Goal: Task Accomplishment & Management: Use online tool/utility

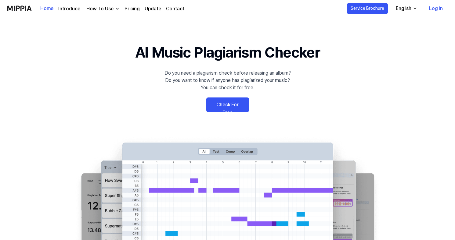
click at [219, 103] on link "Check For Free" at bounding box center [227, 105] width 43 height 15
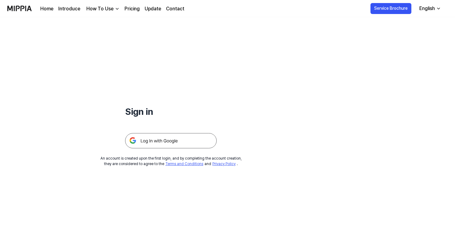
click at [177, 142] on img at bounding box center [171, 140] width 92 height 15
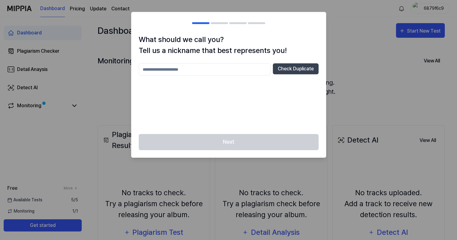
click at [251, 68] on input "text" at bounding box center [205, 69] width 132 height 12
type input "*"
type input "*********"
click at [296, 73] on button "Check Duplicate" at bounding box center [296, 68] width 46 height 11
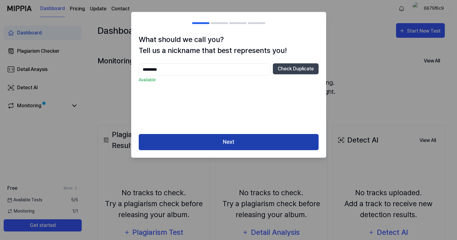
click at [247, 150] on button "Next" at bounding box center [229, 142] width 180 height 16
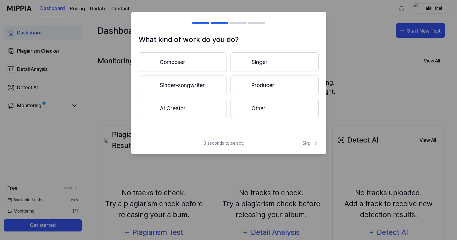
click at [248, 146] on div "3 seconds to select! Skip" at bounding box center [229, 147] width 195 height 14
click at [206, 113] on button "AI Creator" at bounding box center [183, 109] width 88 height 20
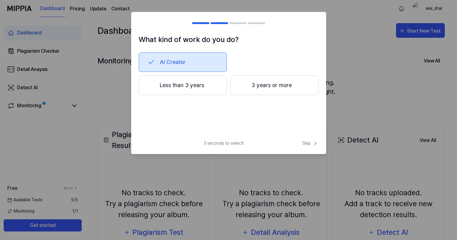
click at [243, 84] on div at bounding box center [243, 85] width 7 height 7
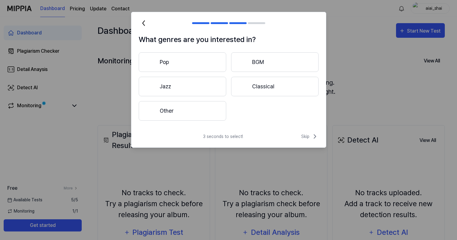
click at [218, 65] on button "Pop" at bounding box center [183, 62] width 88 height 20
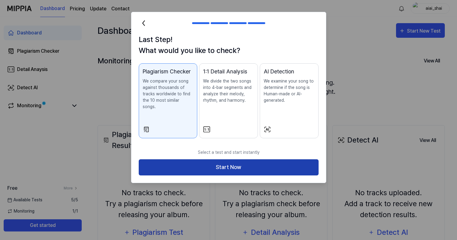
click at [221, 163] on button "Start Now" at bounding box center [229, 168] width 180 height 16
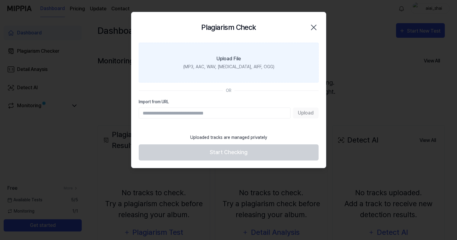
click at [232, 55] on div "Upload File" at bounding box center [229, 58] width 24 height 7
click at [0, 0] on input "Upload File (MP3, AAC, WAV, [MEDICAL_DATA], AIFF, OGG)" at bounding box center [0, 0] width 0 height 0
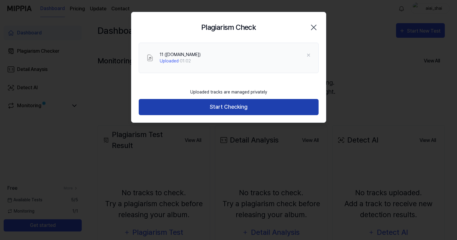
click at [207, 106] on button "Start Checking" at bounding box center [229, 107] width 180 height 16
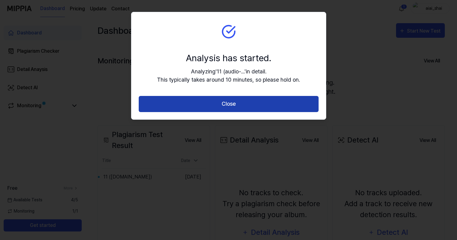
click at [205, 109] on button "Close" at bounding box center [229, 104] width 180 height 16
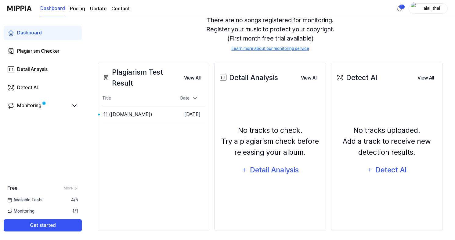
scroll to position [66, 0]
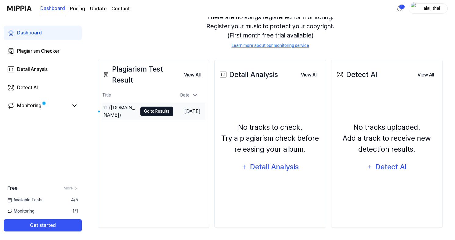
click at [160, 110] on button "Go to Results" at bounding box center [156, 112] width 33 height 10
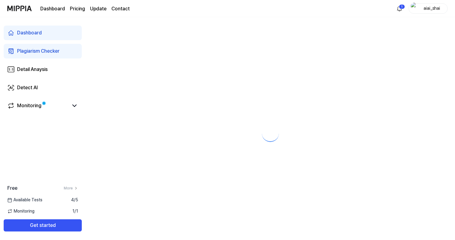
scroll to position [0, 0]
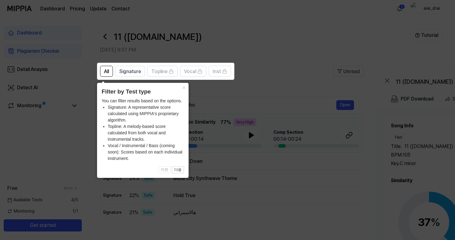
click at [203, 92] on icon at bounding box center [228, 120] width 457 height 240
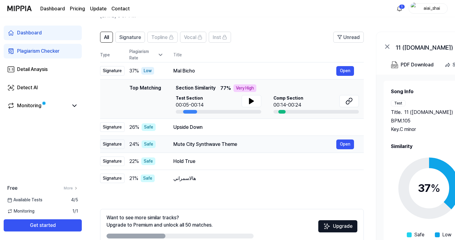
scroll to position [16, 0]
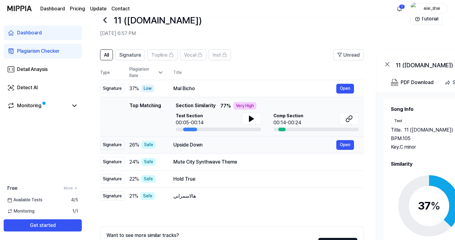
click at [202, 144] on div "Upside Down" at bounding box center [254, 145] width 163 height 7
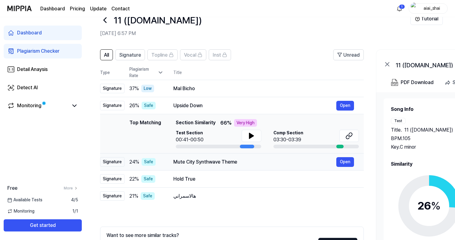
click at [202, 162] on div "Mute City Synthwave Theme" at bounding box center [254, 162] width 163 height 7
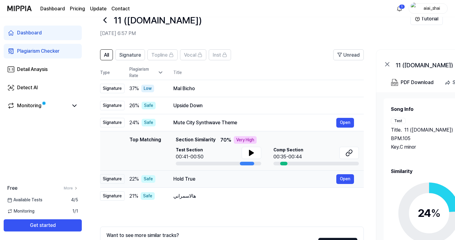
click at [204, 179] on div "Hold True" at bounding box center [254, 179] width 163 height 7
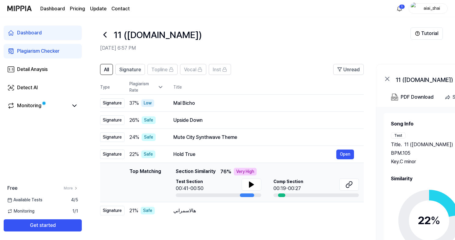
scroll to position [0, 0]
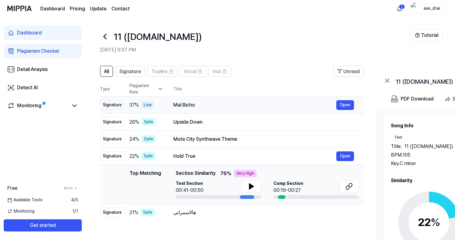
click at [185, 106] on div "Mal Bicho" at bounding box center [254, 105] width 163 height 7
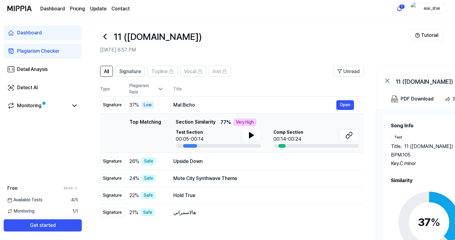
scroll to position [19, 0]
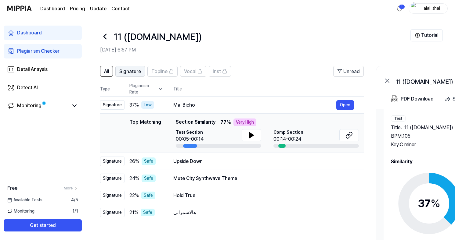
click at [138, 71] on span "Signature" at bounding box center [130, 71] width 22 height 7
click at [110, 73] on button "All" at bounding box center [106, 71] width 13 height 11
click at [213, 73] on span "Inst" at bounding box center [217, 71] width 8 height 7
click at [166, 75] on span "Topline" at bounding box center [159, 71] width 16 height 7
click at [39, 107] on div "Monitoring" at bounding box center [29, 105] width 24 height 7
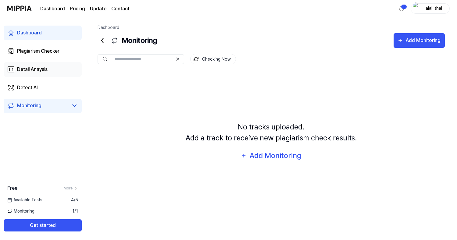
click at [48, 65] on link "Detail Anaysis" at bounding box center [43, 69] width 78 height 15
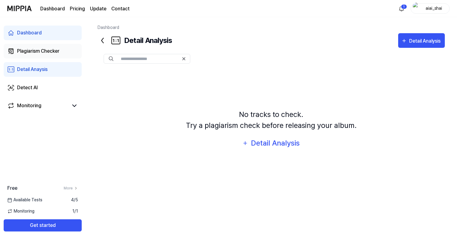
click at [51, 52] on div "Plagiarism Checker" at bounding box center [38, 51] width 42 height 7
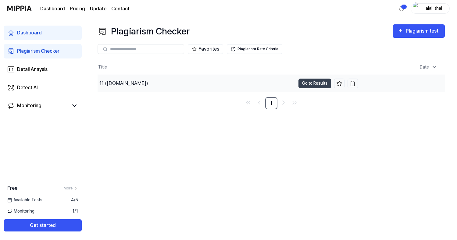
click at [123, 83] on div "11 ([DOMAIN_NAME])" at bounding box center [123, 83] width 49 height 7
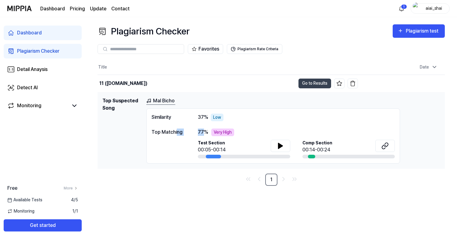
drag, startPoint x: 176, startPoint y: 134, endPoint x: 202, endPoint y: 133, distance: 26.3
click at [202, 133] on div "Top Matching 77 % Very High Test Section 00:05-00:14 Comp Section 00:14-00:24" at bounding box center [273, 144] width 243 height 30
click at [214, 133] on div "Very High" at bounding box center [222, 133] width 23 height 8
click at [277, 145] on button at bounding box center [281, 146] width 20 height 12
click at [315, 156] on div at bounding box center [311, 157] width 7 height 4
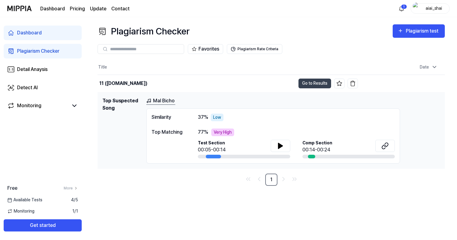
click at [312, 148] on div "00:14-00:24" at bounding box center [318, 149] width 30 height 7
click at [312, 156] on div at bounding box center [311, 157] width 7 height 4
click at [388, 146] on icon at bounding box center [385, 145] width 7 height 7
click at [315, 83] on button "Go to Results" at bounding box center [315, 84] width 33 height 10
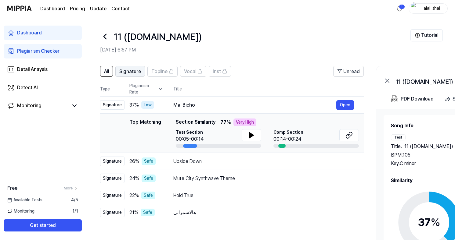
click at [137, 72] on span "Signature" at bounding box center [130, 71] width 22 height 7
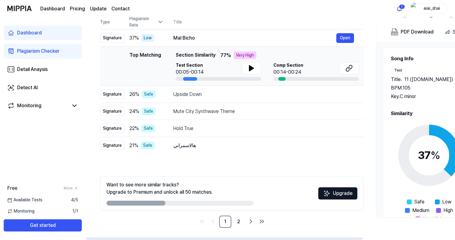
scroll to position [0, 0]
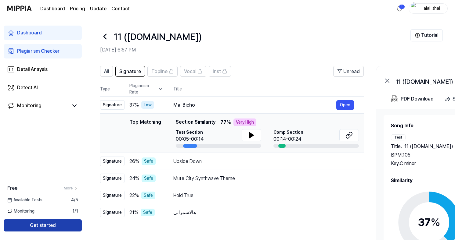
click at [73, 224] on button "Get started" at bounding box center [43, 226] width 78 height 12
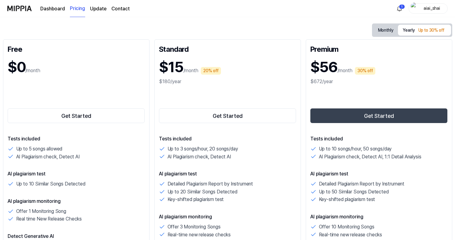
scroll to position [65, 0]
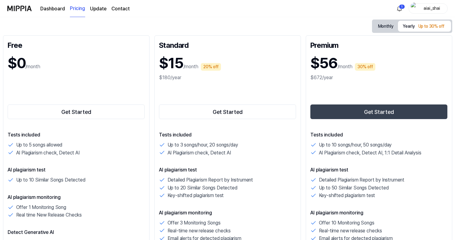
click at [380, 27] on button "Monthly" at bounding box center [385, 26] width 25 height 11
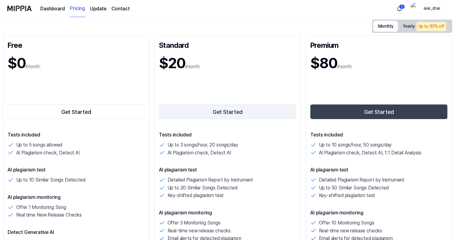
click at [232, 114] on button "Get Started" at bounding box center [227, 112] width 137 height 15
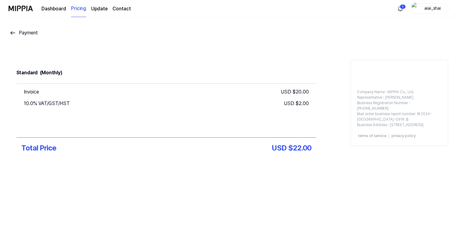
scroll to position [0, 0]
click at [14, 33] on img at bounding box center [12, 32] width 7 height 7
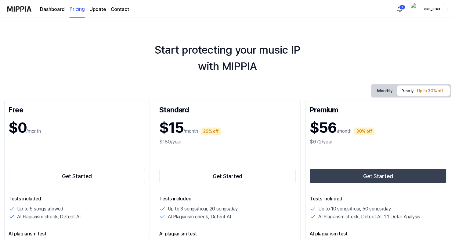
scroll to position [65, 0]
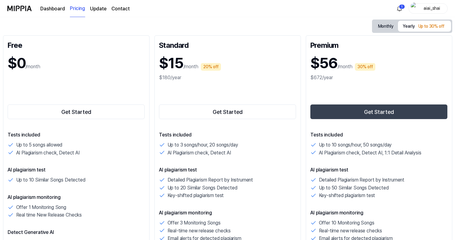
click at [52, 8] on link "Dashboard" at bounding box center [52, 8] width 25 height 7
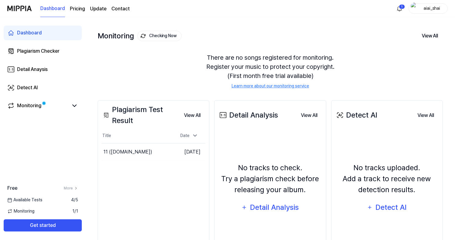
scroll to position [66, 0]
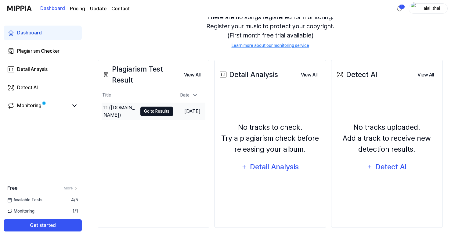
click at [158, 111] on button "Go to Results" at bounding box center [156, 112] width 33 height 10
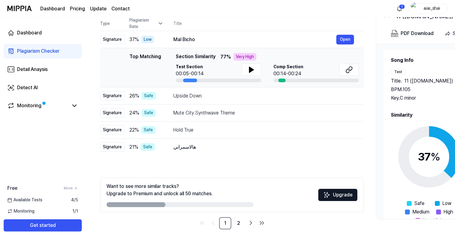
scroll to position [0, 0]
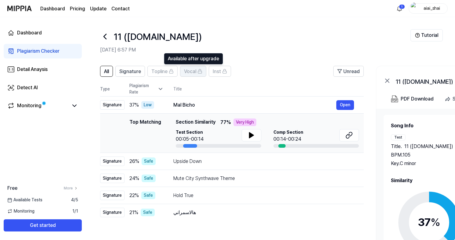
click at [194, 71] on span "Vocal" at bounding box center [190, 71] width 12 height 7
click at [166, 74] on span "Topline" at bounding box center [159, 71] width 16 height 7
click at [137, 73] on span "Signature" at bounding box center [130, 71] width 22 height 7
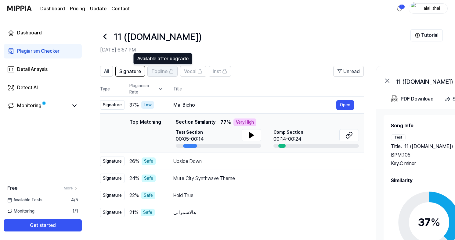
click at [157, 72] on span "Topline" at bounding box center [159, 71] width 16 height 7
click at [435, 36] on button "Tutorial" at bounding box center [426, 35] width 32 height 12
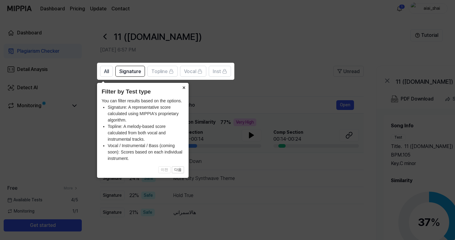
click at [182, 89] on button "×" at bounding box center [184, 87] width 10 height 9
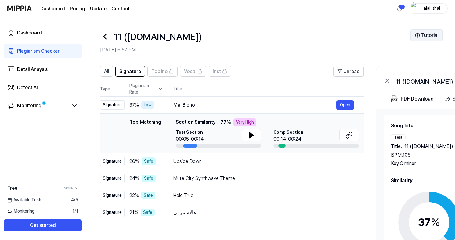
click at [422, 39] on button "Tutorial" at bounding box center [426, 35] width 32 height 12
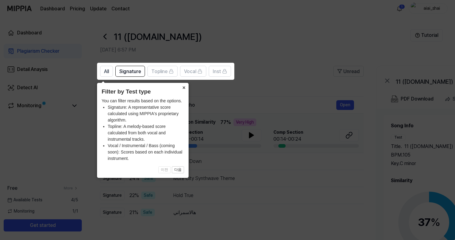
click at [183, 90] on button "×" at bounding box center [184, 87] width 10 height 9
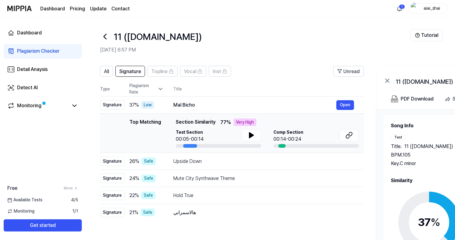
click at [79, 10] on page\) "Pricing" at bounding box center [77, 8] width 15 height 7
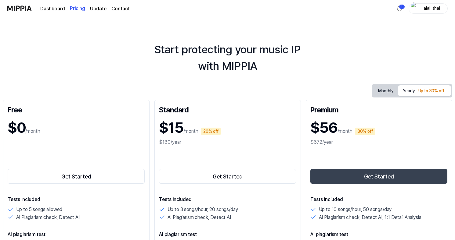
click at [384, 92] on button "Monthly" at bounding box center [385, 90] width 25 height 11
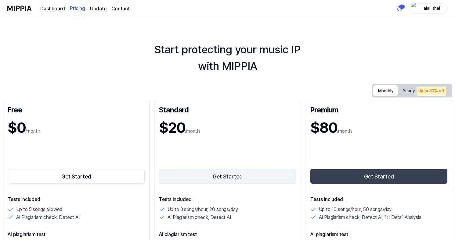
click at [252, 178] on button "Get Started" at bounding box center [227, 176] width 137 height 15
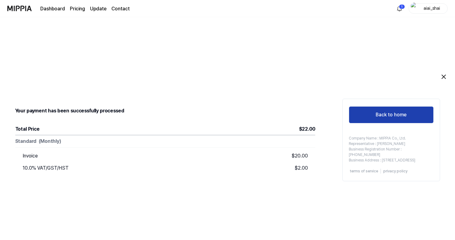
click at [364, 114] on button "Back to home" at bounding box center [391, 114] width 85 height 17
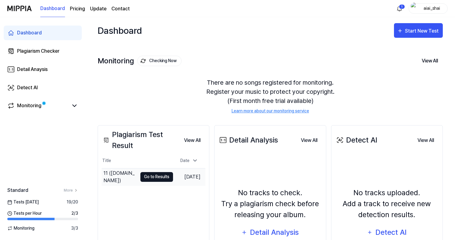
click at [154, 178] on button "Go to Results" at bounding box center [156, 177] width 33 height 10
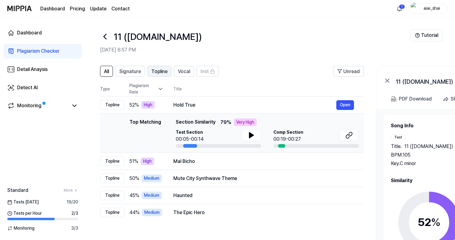
click at [159, 74] on span "Topline" at bounding box center [159, 71] width 16 height 7
click at [180, 70] on span "Vocal" at bounding box center [184, 71] width 12 height 7
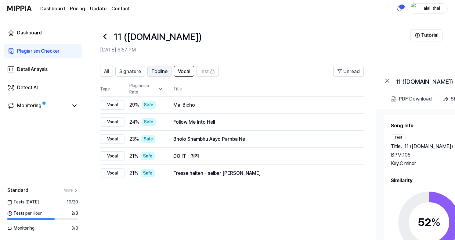
click at [157, 72] on span "Topline" at bounding box center [159, 71] width 16 height 7
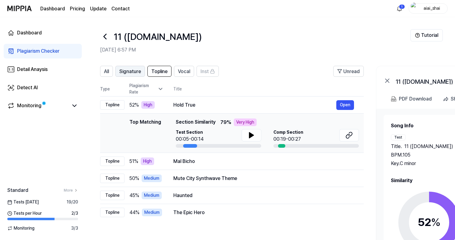
click at [138, 72] on span "Signature" at bounding box center [130, 71] width 22 height 7
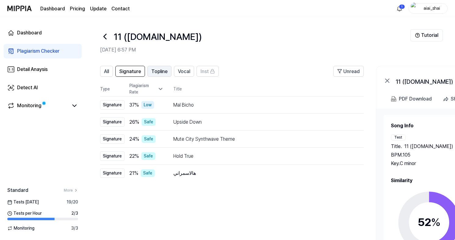
click at [160, 71] on span "Topline" at bounding box center [159, 71] width 16 height 7
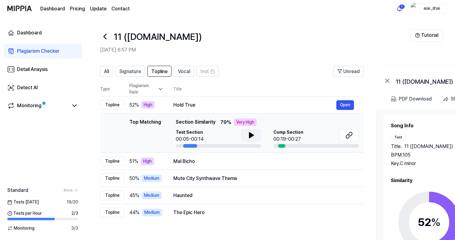
click at [252, 133] on icon at bounding box center [251, 135] width 7 height 7
click at [252, 133] on icon at bounding box center [252, 135] width 1 height 5
click at [340, 103] on button "Open" at bounding box center [345, 105] width 18 height 10
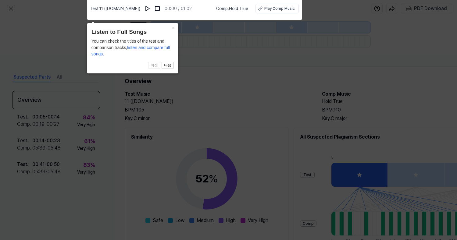
click at [257, 94] on icon at bounding box center [228, 118] width 457 height 243
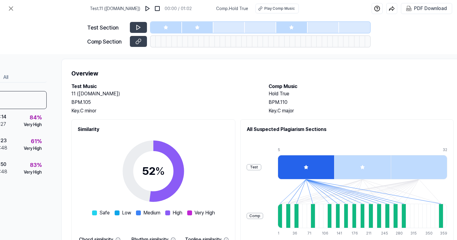
scroll to position [0, 53]
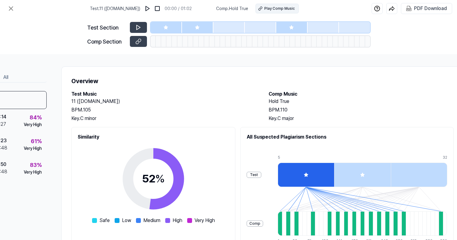
click at [269, 9] on div "Play Comp Music" at bounding box center [280, 8] width 31 height 5
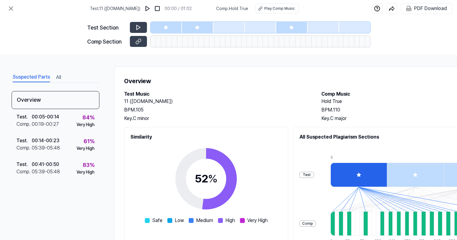
scroll to position [0, 0]
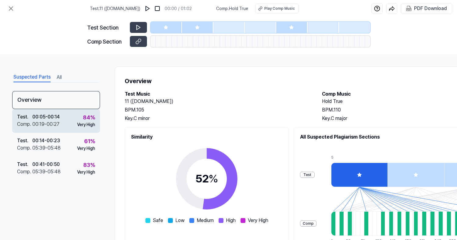
click at [80, 120] on div "84 % Very High" at bounding box center [86, 121] width 18 height 15
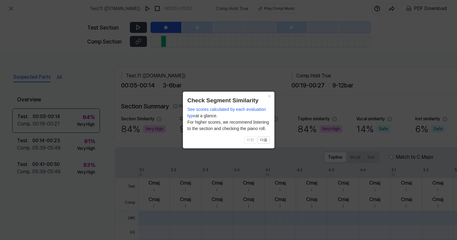
click at [236, 112] on span "See scores calculated by each evaluation type" at bounding box center [227, 112] width 79 height 11
click at [275, 116] on icon at bounding box center [228, 120] width 457 height 240
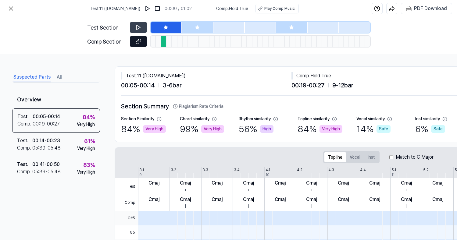
click at [136, 42] on icon at bounding box center [138, 41] width 6 height 6
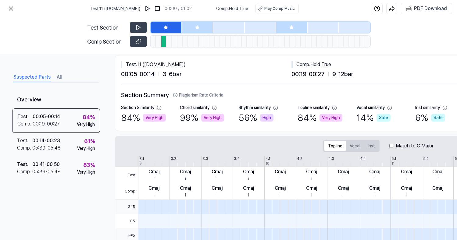
scroll to position [11, 0]
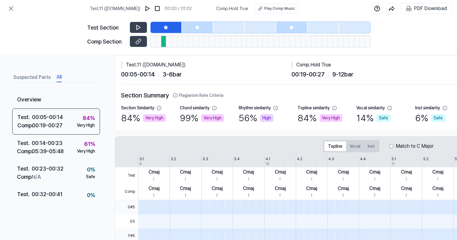
click at [61, 78] on button "All" at bounding box center [59, 78] width 5 height 10
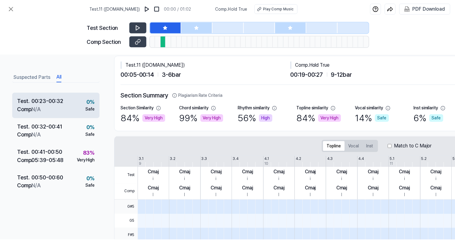
scroll to position [93, 0]
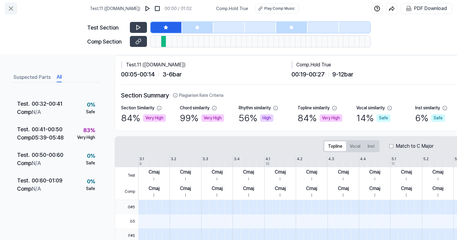
click at [13, 10] on icon at bounding box center [10, 8] width 7 height 7
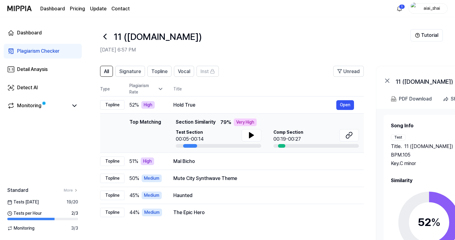
click at [189, 57] on header "11 ([DOMAIN_NAME]) [DATE] 6:57 PM Tutorial" at bounding box center [270, 38] width 370 height 43
click at [189, 68] on span "Vocal" at bounding box center [184, 71] width 12 height 7
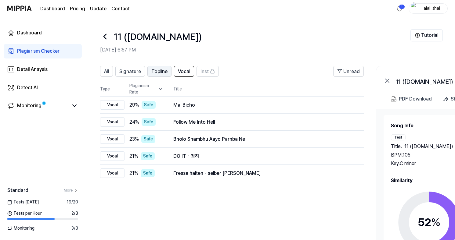
click at [169, 70] on button "Topline" at bounding box center [159, 71] width 24 height 11
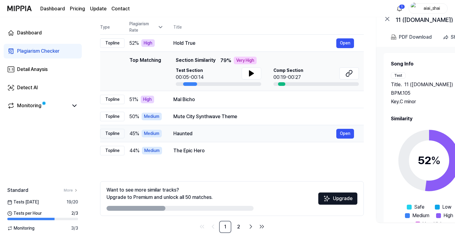
scroll to position [67, 0]
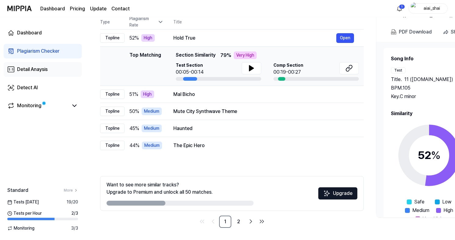
click at [59, 66] on link "Detail Anaysis" at bounding box center [43, 69] width 78 height 15
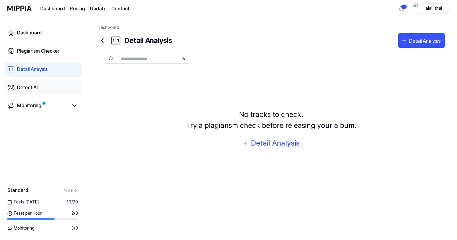
click at [56, 85] on link "Detect AI" at bounding box center [43, 88] width 78 height 15
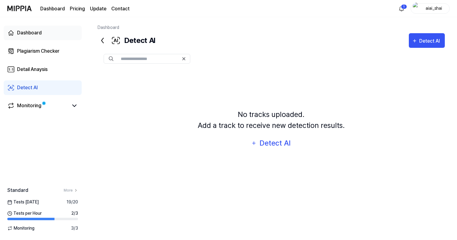
click at [51, 37] on link "Dashboard" at bounding box center [43, 33] width 78 height 15
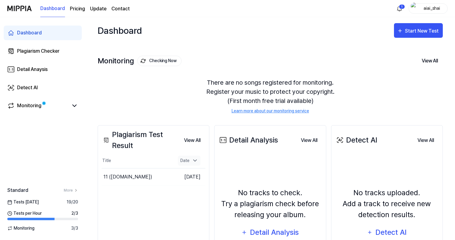
click at [183, 158] on div "Date" at bounding box center [189, 161] width 23 height 10
click at [190, 138] on button "View All" at bounding box center [192, 141] width 26 height 12
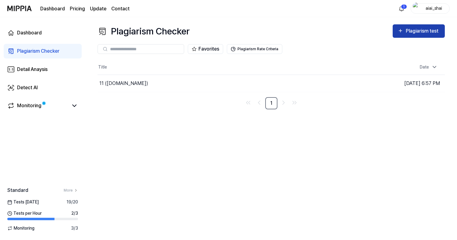
click at [423, 31] on div "Plagiarism test" at bounding box center [423, 31] width 34 height 8
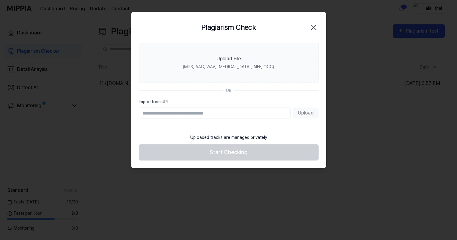
click at [316, 25] on icon "button" at bounding box center [314, 28] width 10 height 10
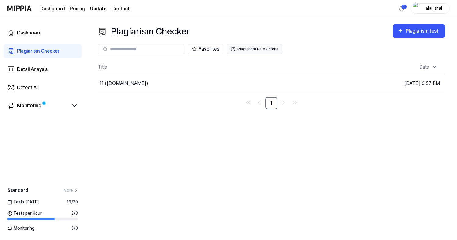
click at [267, 50] on button "Plagiarism Rate Criteria" at bounding box center [255, 49] width 56 height 10
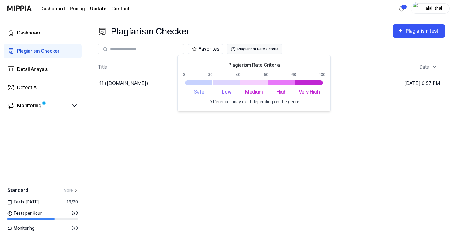
click at [268, 50] on button "Plagiarism Rate Criteria" at bounding box center [255, 49] width 56 height 10
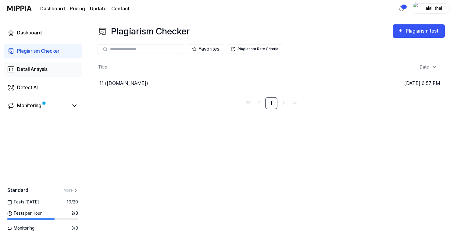
click at [43, 73] on link "Detail Anaysis" at bounding box center [43, 69] width 78 height 15
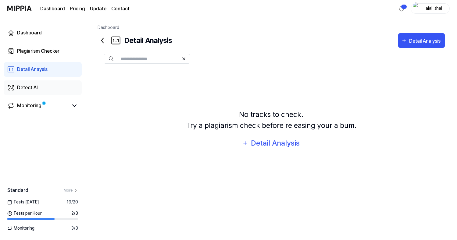
click at [30, 90] on div "Detect AI" at bounding box center [27, 87] width 21 height 7
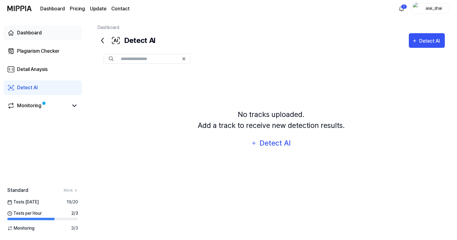
click at [43, 37] on link "Dashboard" at bounding box center [43, 33] width 78 height 15
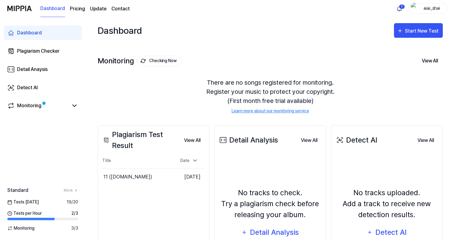
click at [172, 33] on div "Dashboard Start New Test" at bounding box center [270, 30] width 345 height 27
click at [62, 60] on div "Dashboard Plagiarism Checker Detail Anaysis Detect AI Monitoring" at bounding box center [42, 69] width 85 height 105
click at [61, 52] on link "Plagiarism Checker" at bounding box center [43, 51] width 78 height 15
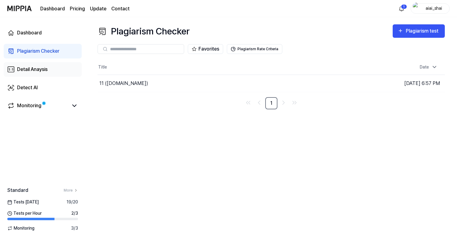
click at [58, 70] on link "Detail Anaysis" at bounding box center [43, 69] width 78 height 15
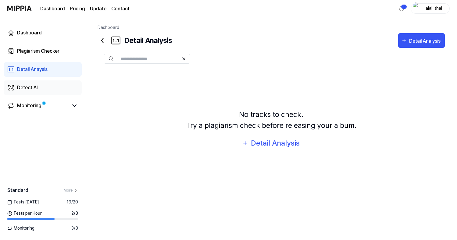
click at [52, 93] on link "Detect AI" at bounding box center [43, 88] width 78 height 15
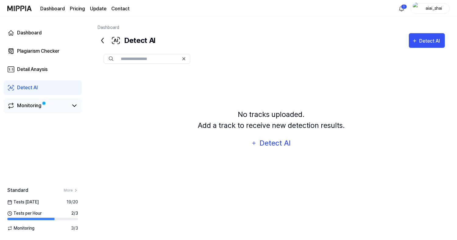
click at [58, 107] on link "Monitoring" at bounding box center [37, 105] width 61 height 7
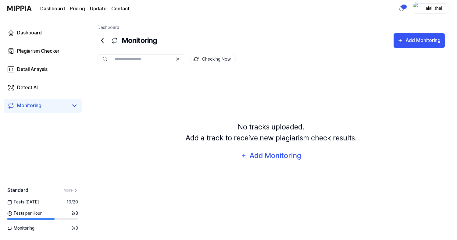
click at [408, 11] on div "1 aiai_shai" at bounding box center [423, 8] width 53 height 10
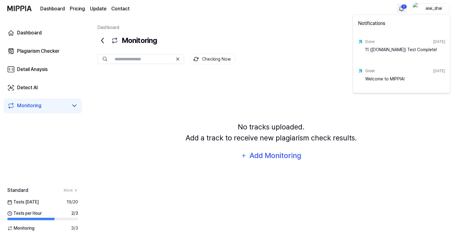
click at [404, 12] on html "Dashboard Pricing Update Contact 1 aiai_shai Dashboard Plagiarism Checker Detai…" at bounding box center [228, 120] width 457 height 240
click at [404, 16] on div "Notifications" at bounding box center [402, 24] width 95 height 17
click at [359, 15] on div "Notifications Done [DATE] 11 ([DOMAIN_NAME]) Test Complete! Greet [DATE] Welcom…" at bounding box center [402, 54] width 98 height 79
click at [319, 117] on html "Dashboard Pricing Update Contact aiai_shai Dashboard Plagiarism Checker Detail …" at bounding box center [228, 120] width 457 height 240
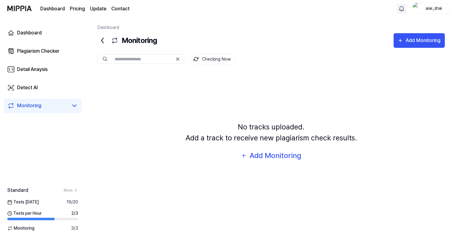
click at [429, 8] on div "aiai_shai" at bounding box center [434, 8] width 24 height 7
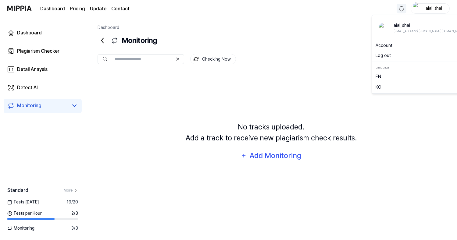
click at [325, 40] on div "Monitoring Add Monitoring" at bounding box center [272, 40] width 348 height 15
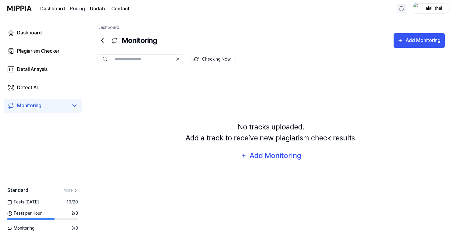
click at [79, 10] on 버튼 "Pricing" at bounding box center [77, 8] width 15 height 7
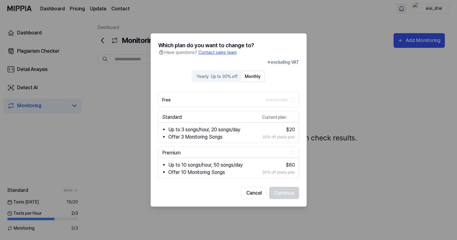
click at [244, 76] on button "Monthly" at bounding box center [252, 76] width 23 height 10
click at [217, 74] on div "Up to 30% off" at bounding box center [224, 76] width 27 height 6
click at [245, 75] on button "Monthly" at bounding box center [252, 76] width 23 height 10
click at [332, 37] on div at bounding box center [228, 120] width 457 height 240
click at [348, 27] on div at bounding box center [228, 120] width 457 height 240
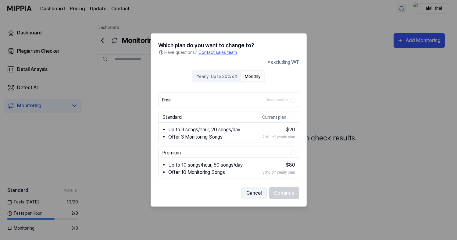
click at [254, 192] on button "Cancel" at bounding box center [254, 193] width 26 height 12
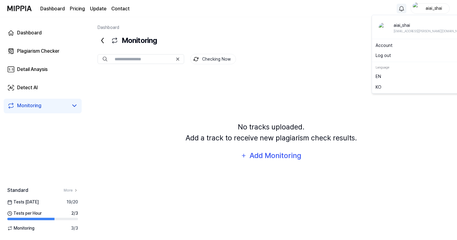
click at [419, 9] on img "button" at bounding box center [416, 8] width 7 height 12
click at [397, 48] on link "Account" at bounding box center [422, 45] width 92 height 6
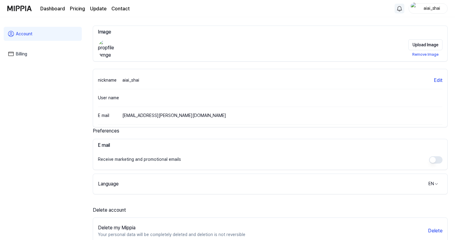
scroll to position [95, 0]
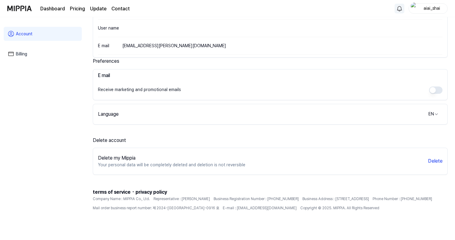
click at [52, 57] on link "Billing" at bounding box center [43, 54] width 78 height 14
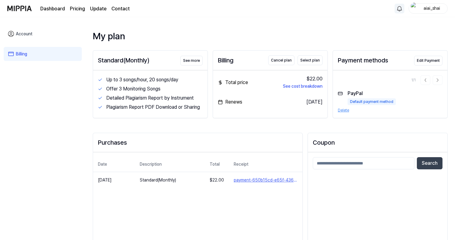
scroll to position [3, 0]
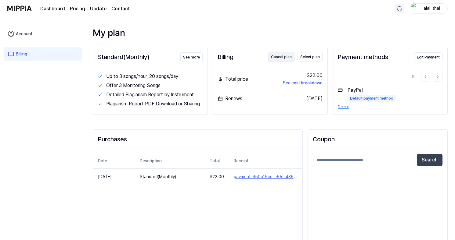
click at [283, 59] on button "Cancel plan" at bounding box center [281, 57] width 26 height 10
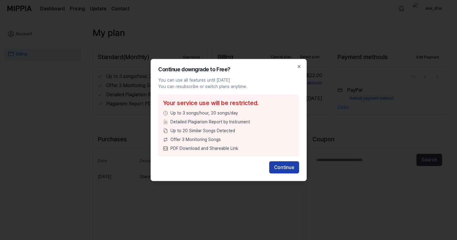
click at [281, 170] on button "Continue" at bounding box center [284, 168] width 30 height 12
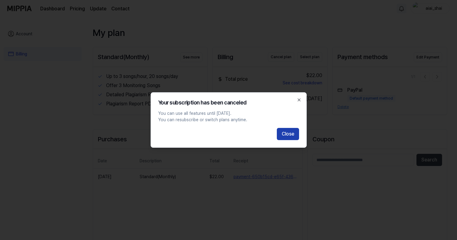
click at [288, 136] on button "Close" at bounding box center [288, 134] width 22 height 12
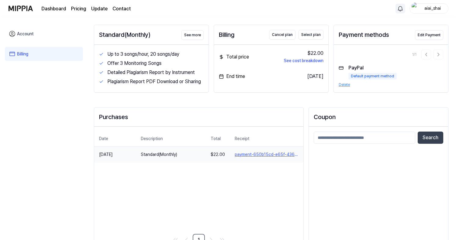
scroll to position [0, 0]
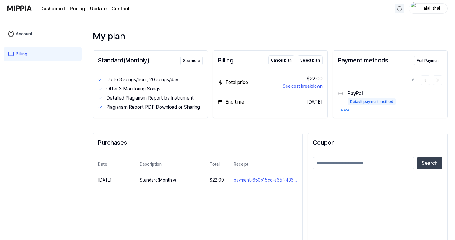
click at [96, 8] on link "Update" at bounding box center [98, 8] width 16 height 7
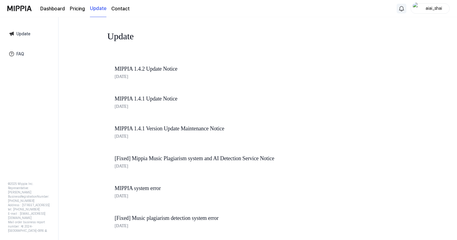
click at [59, 12] on link "Dashboard" at bounding box center [52, 8] width 25 height 7
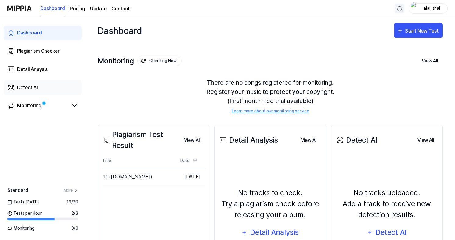
click at [58, 87] on link "Detect AI" at bounding box center [43, 88] width 78 height 15
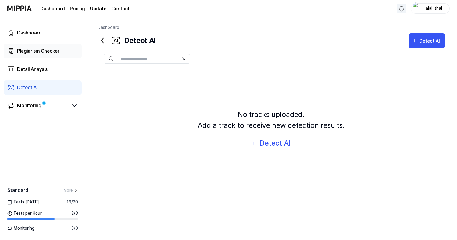
click at [46, 56] on link "Plagiarism Checker" at bounding box center [43, 51] width 78 height 15
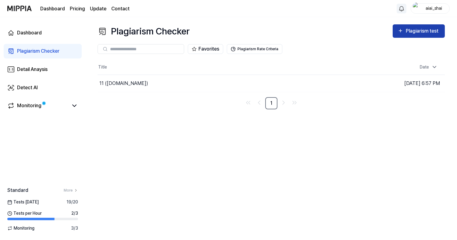
click at [402, 32] on icon "button" at bounding box center [401, 30] width 6 height 7
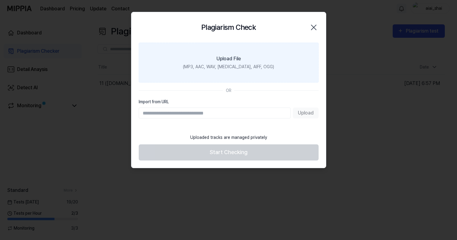
click at [230, 68] on div "(MP3, AAC, WAV, [MEDICAL_DATA], AIFF, OGG)" at bounding box center [228, 67] width 91 height 6
click at [0, 0] on input "Upload File (MP3, AAC, WAV, [MEDICAL_DATA], AIFF, OGG)" at bounding box center [0, 0] width 0 height 0
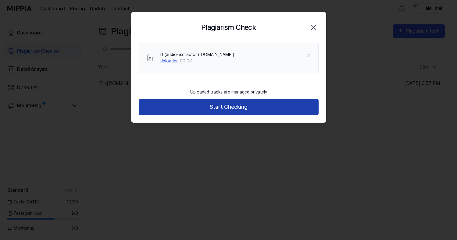
click at [204, 103] on button "Start Checking" at bounding box center [229, 107] width 180 height 16
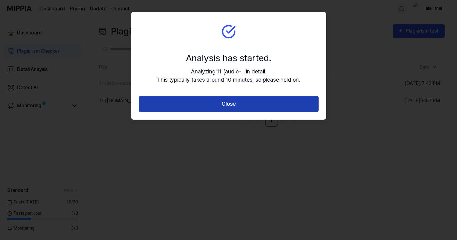
click at [222, 109] on button "Close" at bounding box center [229, 104] width 180 height 16
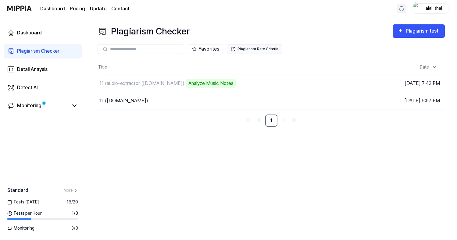
click at [261, 49] on button "Plagiarism Rate Criteria" at bounding box center [255, 49] width 56 height 10
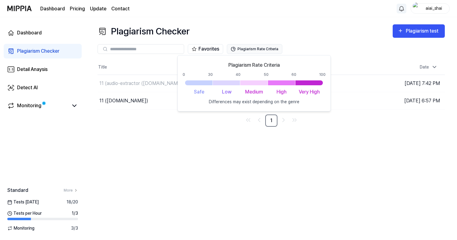
click at [261, 49] on button "Plagiarism Rate Criteria" at bounding box center [255, 49] width 56 height 10
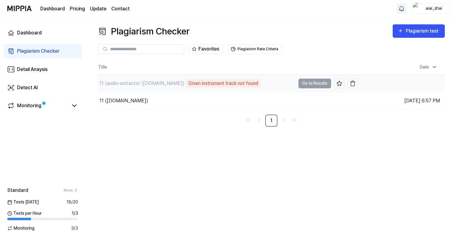
click at [218, 84] on div "Given instrument track not found" at bounding box center [223, 83] width 75 height 9
click at [306, 82] on td "11 (audio-extractor ([DOMAIN_NAME]) Given instrument track not found Go to Resu…" at bounding box center [228, 83] width 261 height 17
click at [187, 82] on div "Given instrument track not found" at bounding box center [223, 83] width 75 height 9
click at [317, 83] on td "11 (audio-extractor ([DOMAIN_NAME]) Given instrument track not found Go to Resu…" at bounding box center [228, 83] width 261 height 17
click at [327, 82] on td "11 (audio-extractor ([DOMAIN_NAME]) Given instrument track not found Go to Resu…" at bounding box center [228, 83] width 261 height 17
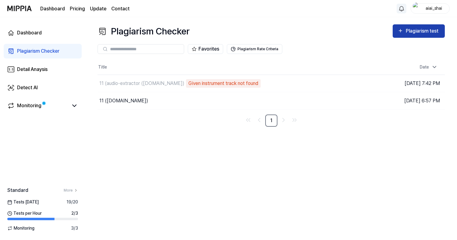
click at [415, 29] on div "Plagiarism test" at bounding box center [423, 31] width 34 height 8
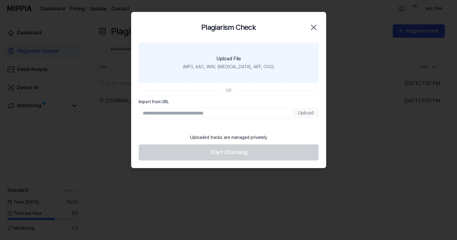
click at [261, 74] on label "Upload File (MP3, AAC, WAV, [MEDICAL_DATA], AIFF, OGG)" at bounding box center [229, 63] width 180 height 40
click at [0, 0] on input "Upload File (MP3, AAC, WAV, [MEDICAL_DATA], AIFF, OGG)" at bounding box center [0, 0] width 0 height 0
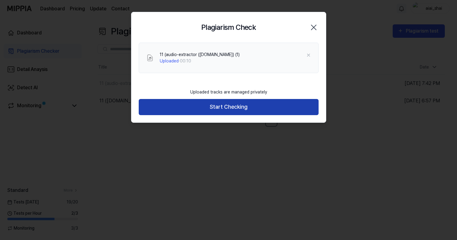
click at [204, 108] on button "Start Checking" at bounding box center [229, 107] width 180 height 16
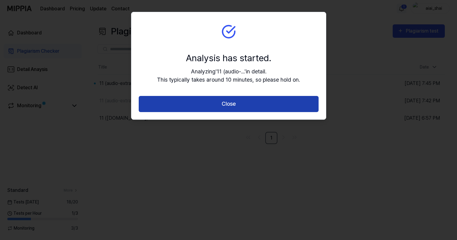
click at [197, 106] on button "Close" at bounding box center [229, 104] width 180 height 16
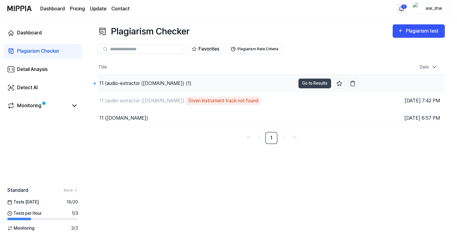
click at [197, 87] on div "11 (audio-extractor ([DOMAIN_NAME]) (1)" at bounding box center [197, 83] width 198 height 17
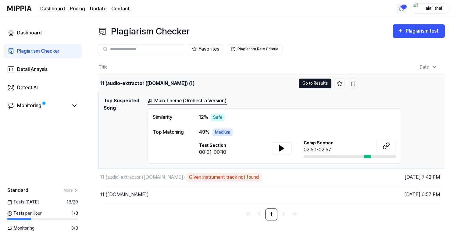
click at [301, 85] on button "Go to Results" at bounding box center [315, 84] width 33 height 10
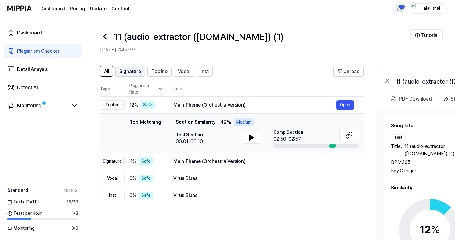
click at [135, 71] on span "Signature" at bounding box center [130, 71] width 22 height 7
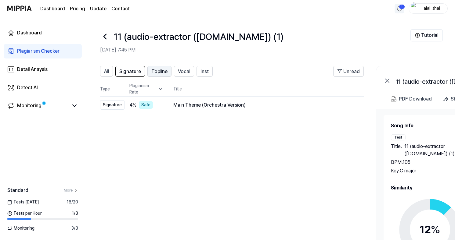
click at [152, 69] on span "Topline" at bounding box center [159, 71] width 16 height 7
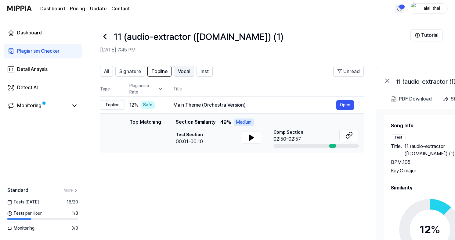
click at [179, 70] on span "Vocal" at bounding box center [184, 71] width 12 height 7
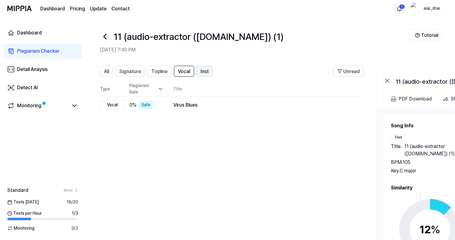
click at [199, 72] on button "Inst" at bounding box center [205, 71] width 16 height 11
click at [49, 74] on link "Detail Anaysis" at bounding box center [43, 69] width 78 height 15
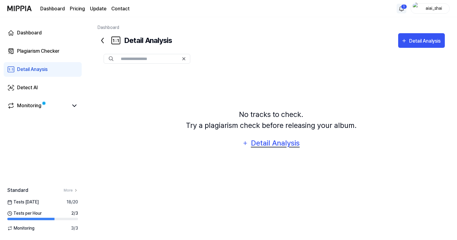
click at [291, 146] on div "Detail Analysis" at bounding box center [276, 144] width 50 height 12
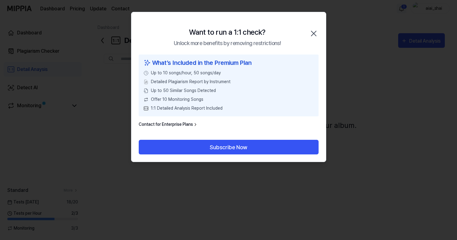
click at [314, 33] on icon "button" at bounding box center [314, 33] width 5 height 5
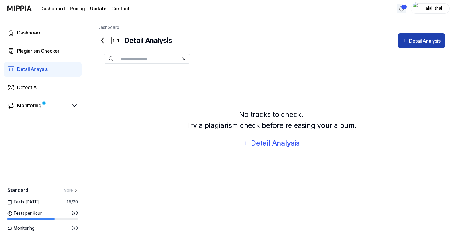
click at [412, 42] on div "Detail Analysis" at bounding box center [425, 41] width 33 height 8
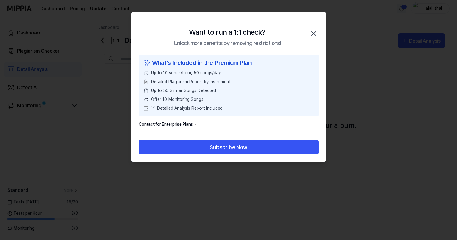
click at [317, 32] on icon "button" at bounding box center [314, 34] width 10 height 10
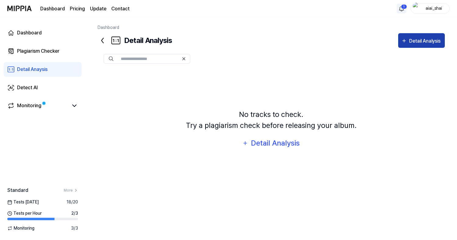
click at [402, 37] on button "Detail Analysis" at bounding box center [421, 40] width 47 height 15
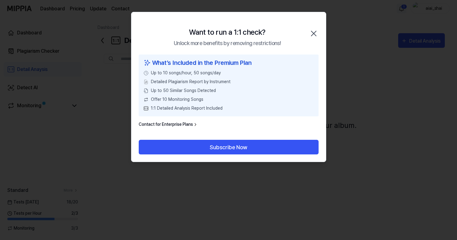
click at [304, 30] on div "Want to run a 1:1 check? Unlock more benefits by removing restrictions! Close" at bounding box center [229, 33] width 195 height 42
click at [309, 28] on div "Want to run a 1:1 check? Unlock more benefits by removing restrictions! Close" at bounding box center [229, 33] width 195 height 42
click at [308, 33] on div "Want to run a 1:1 check? Unlock more benefits by removing restrictions! Close" at bounding box center [229, 33] width 195 height 42
click at [311, 34] on icon "button" at bounding box center [314, 34] width 10 height 10
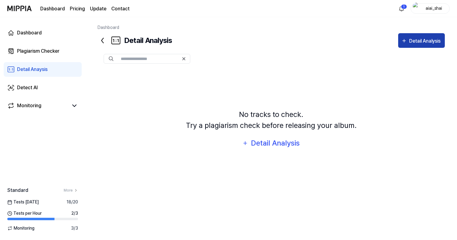
click at [410, 37] on div "Detail Analysis" at bounding box center [425, 41] width 33 height 8
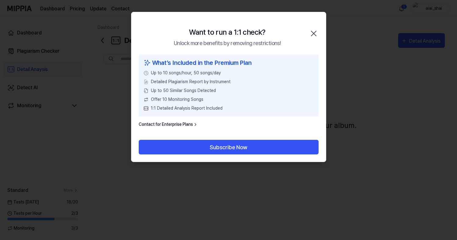
click at [310, 29] on icon "button" at bounding box center [314, 34] width 10 height 10
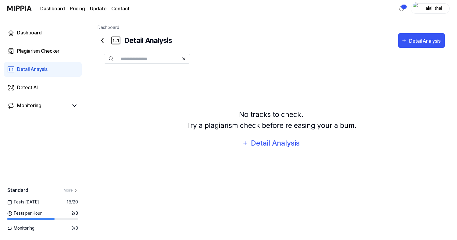
click at [57, 73] on link "Detail Anaysis" at bounding box center [43, 69] width 78 height 15
click at [412, 34] on button "Detail Analysis" at bounding box center [421, 40] width 47 height 15
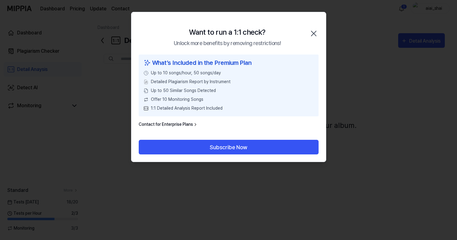
click at [312, 28] on div "Want to run a 1:1 check? Unlock more benefits by removing restrictions! Close" at bounding box center [229, 33] width 195 height 42
click at [315, 28] on div "Want to run a 1:1 check? Unlock more benefits by removing restrictions! Close" at bounding box center [229, 33] width 195 height 42
click at [314, 31] on icon "button" at bounding box center [314, 34] width 10 height 10
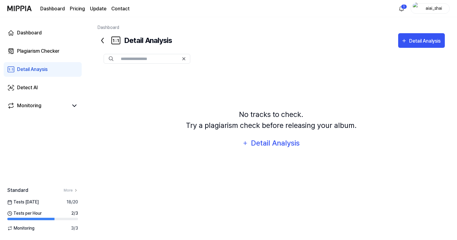
click at [103, 39] on icon at bounding box center [103, 41] width 10 height 10
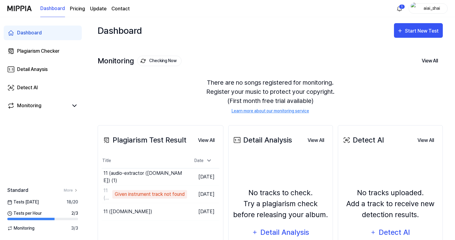
scroll to position [66, 0]
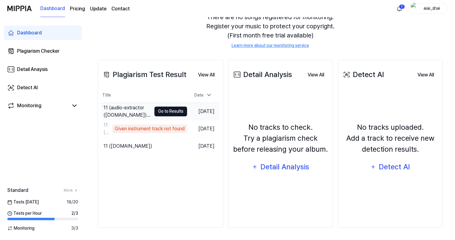
click at [162, 111] on button "Go to Results" at bounding box center [170, 112] width 33 height 10
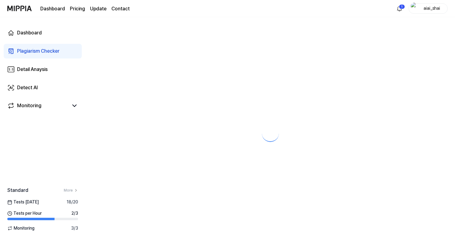
scroll to position [0, 0]
